Goal: Information Seeking & Learning: Learn about a topic

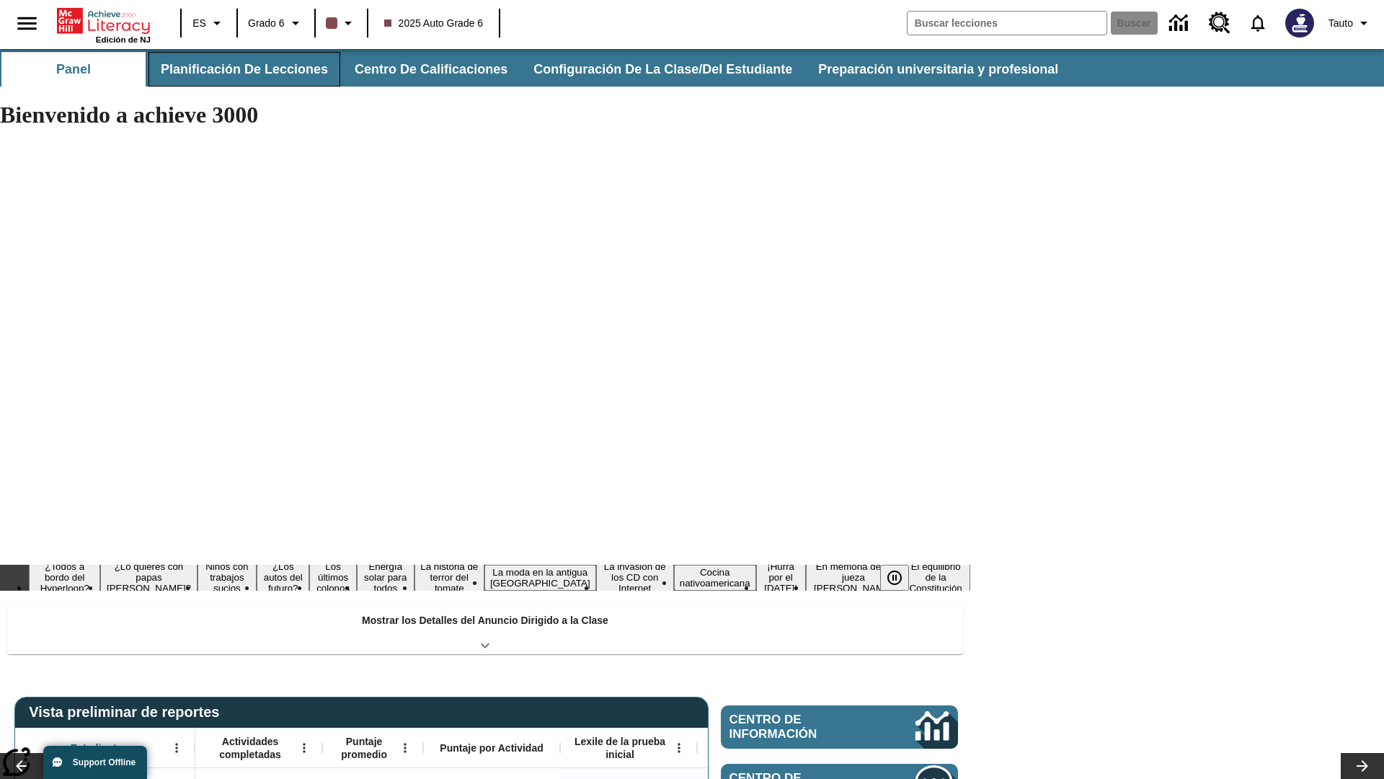
click at [242, 69] on button "Planificación de lecciones" at bounding box center [245, 69] width 192 height 35
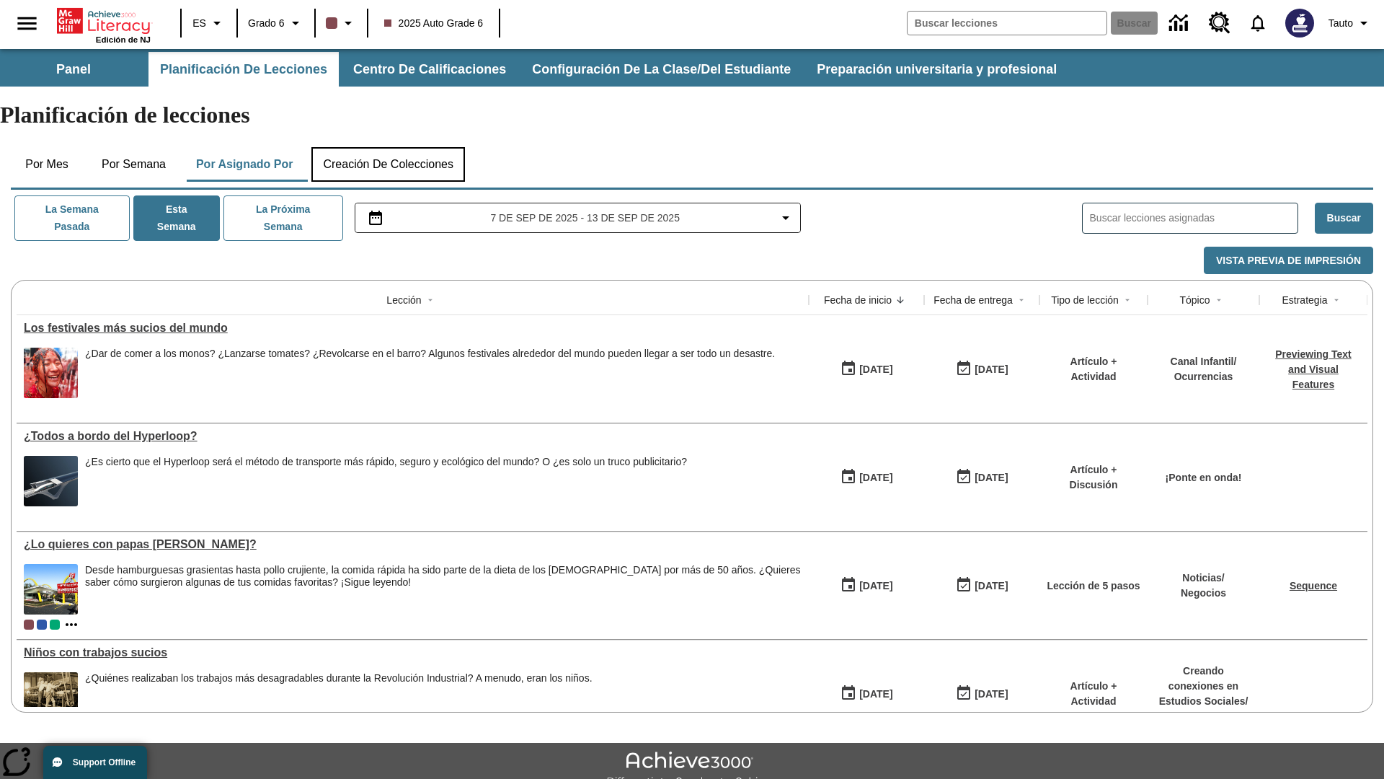
click at [394, 147] on button "Creación de colecciones" at bounding box center [388, 164] width 154 height 35
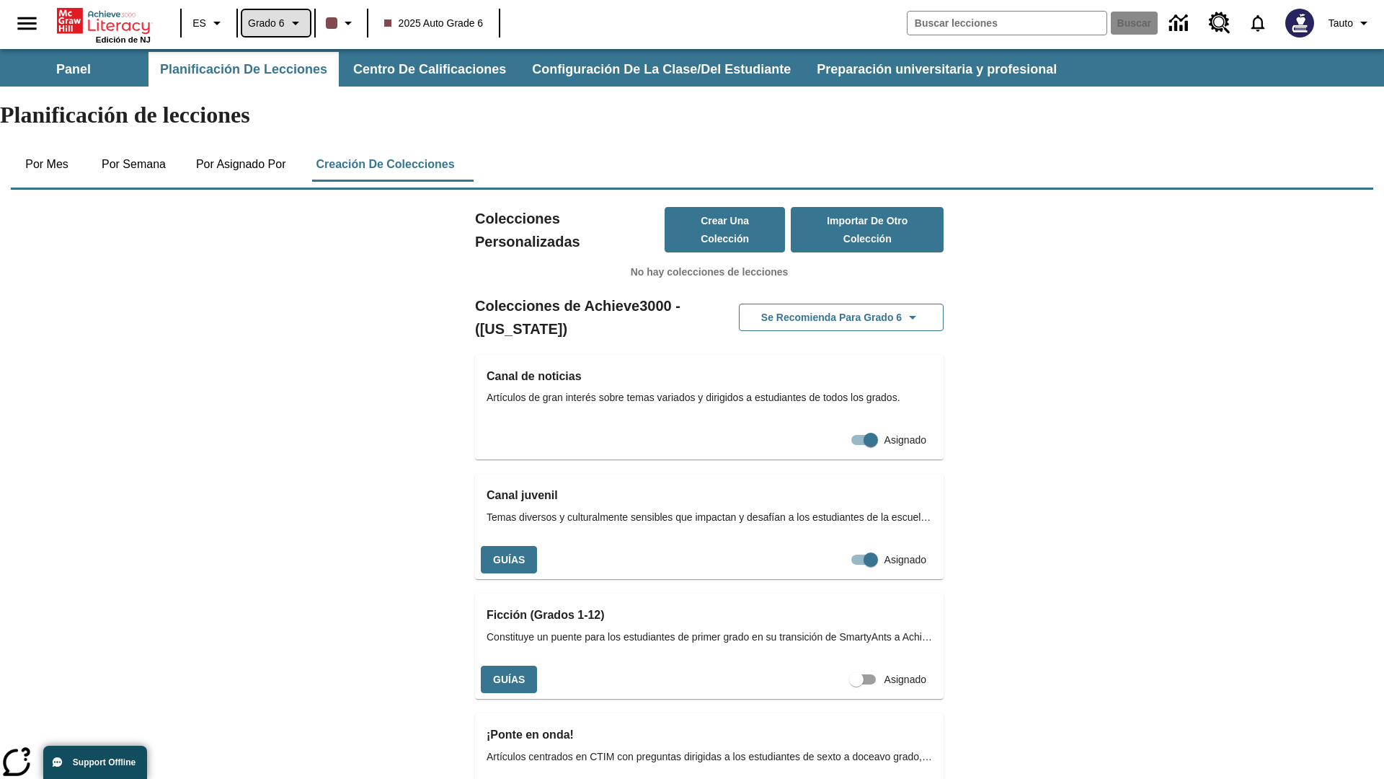
click at [277, 23] on span "Grado 6" at bounding box center [266, 23] width 37 height 15
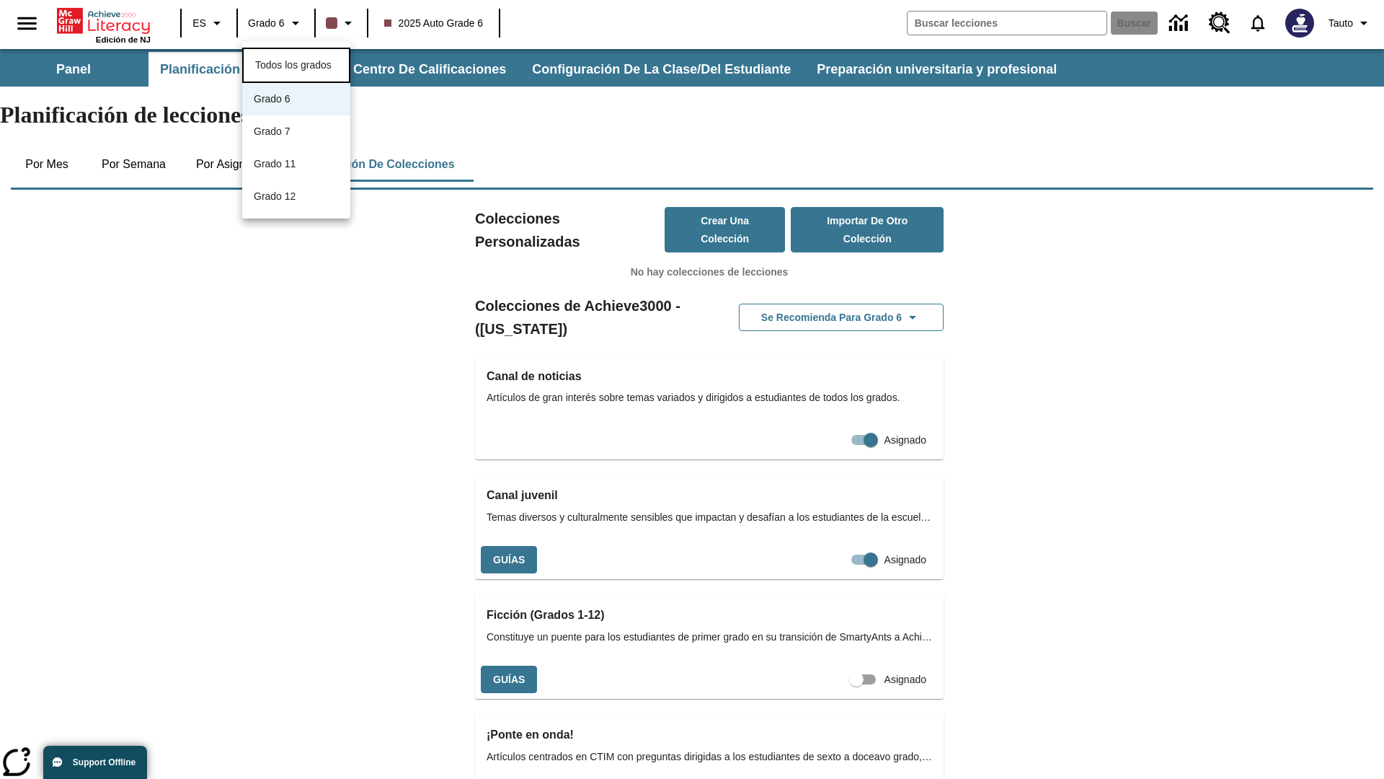
click at [296, 63] on span "Todos los grados" at bounding box center [293, 65] width 76 height 12
